Goal: Information Seeking & Learning: Learn about a topic

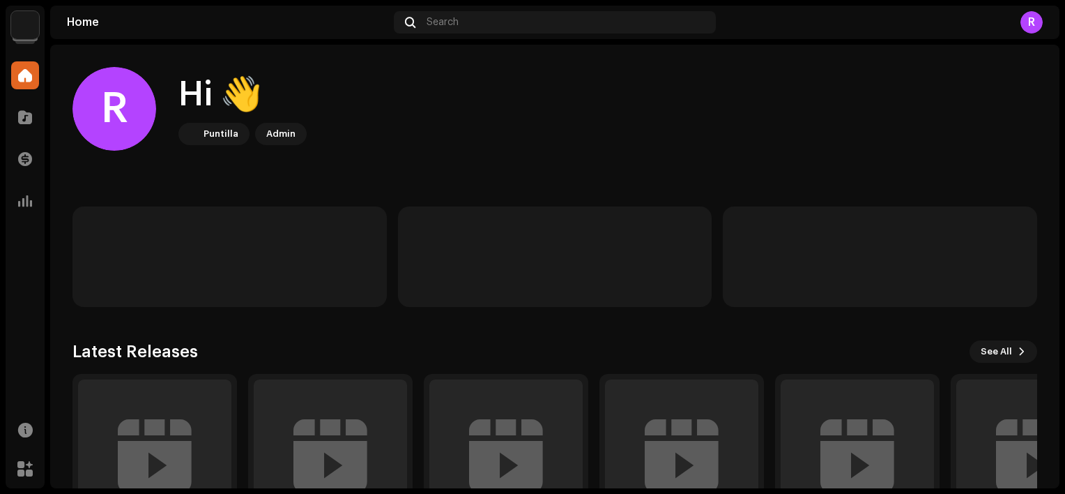
scroll to position [109, 0]
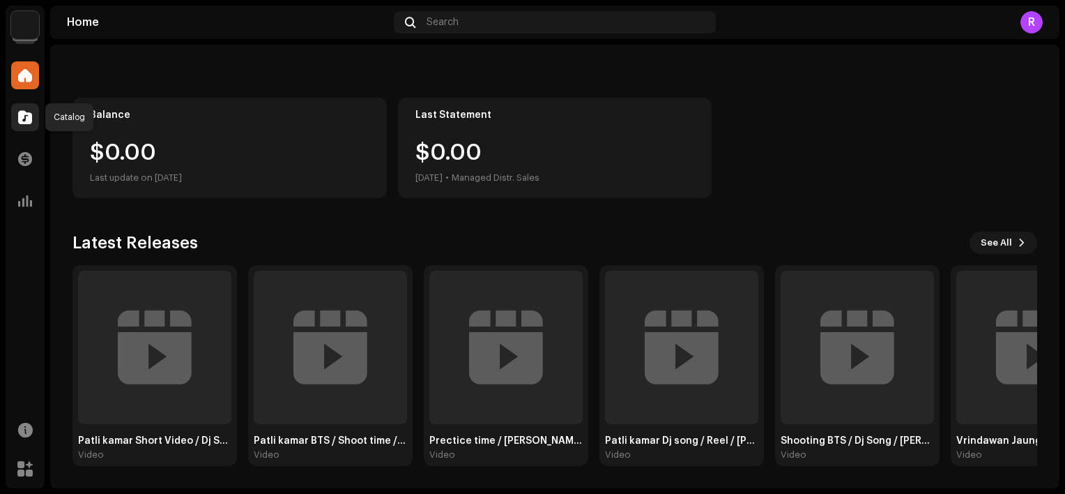
click at [25, 120] on span at bounding box center [25, 117] width 14 height 11
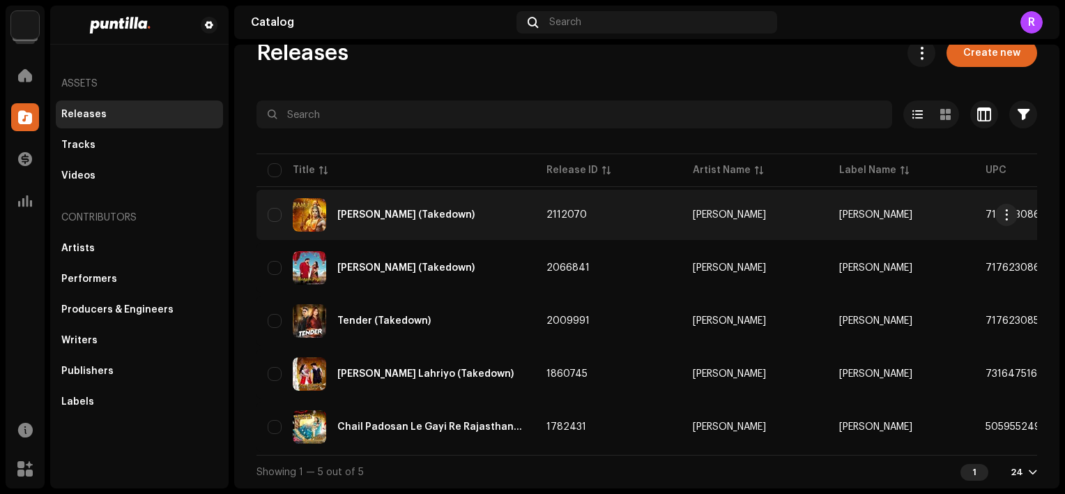
click at [377, 210] on div "[PERSON_NAME] (Takedown)" at bounding box center [405, 215] width 137 height 10
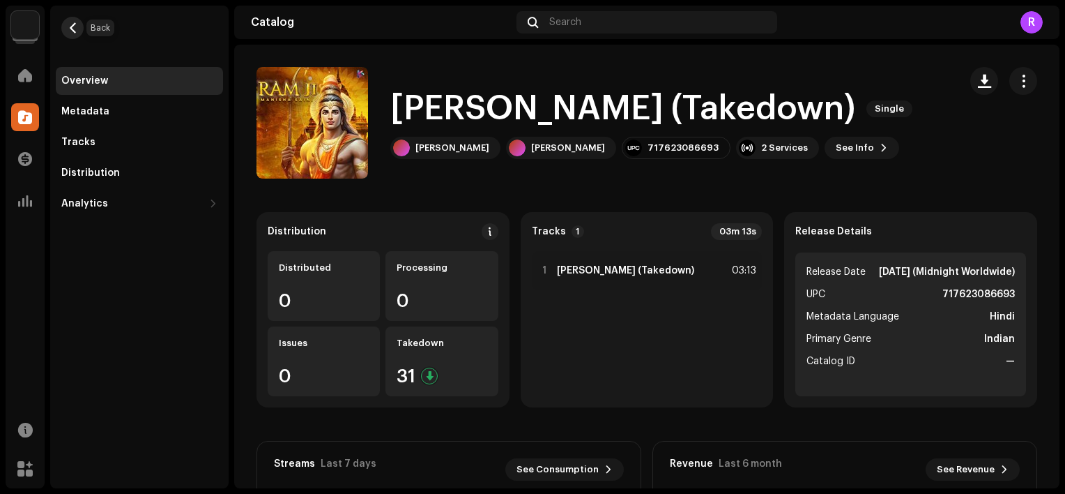
click at [77, 26] on span "button" at bounding box center [73, 27] width 10 height 11
